Goal: Task Accomplishment & Management: Manage account settings

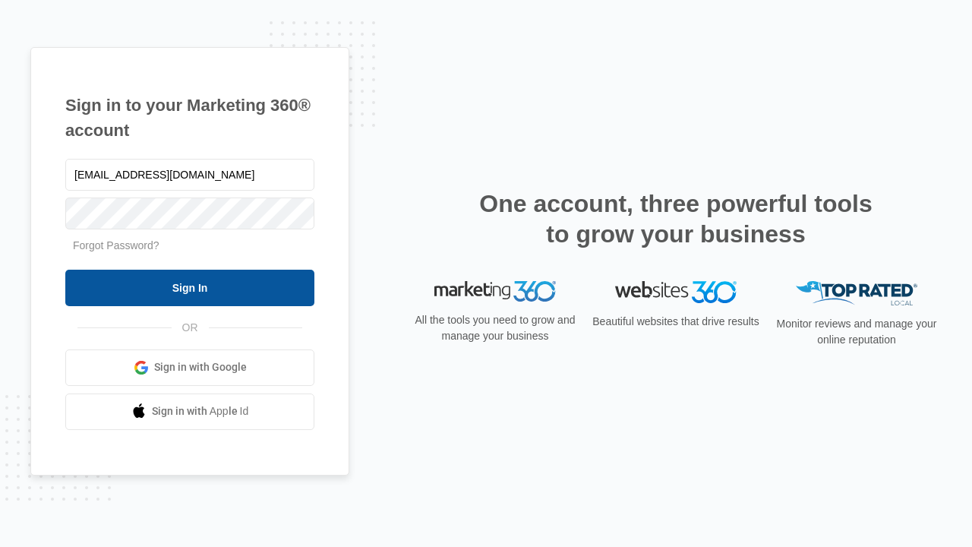
click at [190, 287] on input "Sign In" at bounding box center [189, 288] width 249 height 36
